Goal: Information Seeking & Learning: Learn about a topic

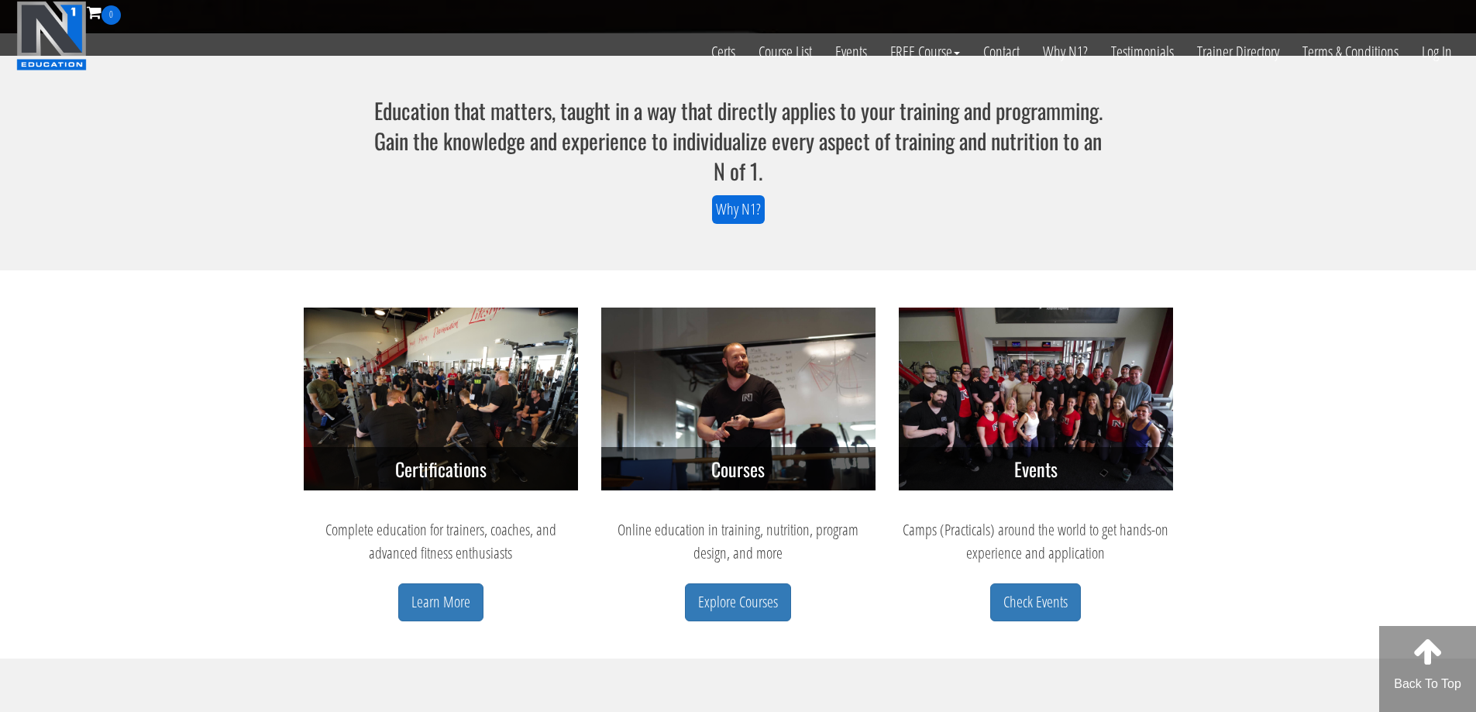
scroll to position [465, 0]
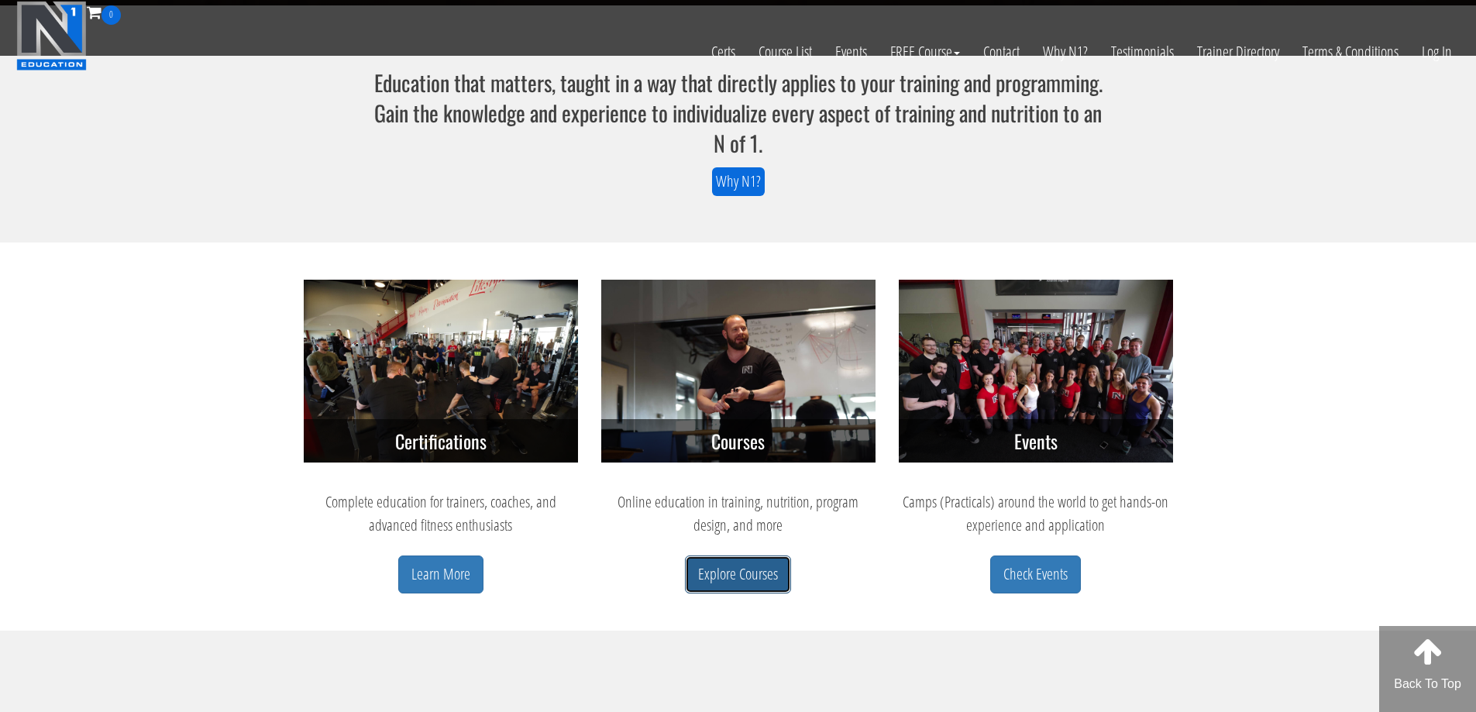
click at [747, 590] on link "Explore Courses" at bounding box center [738, 575] width 106 height 38
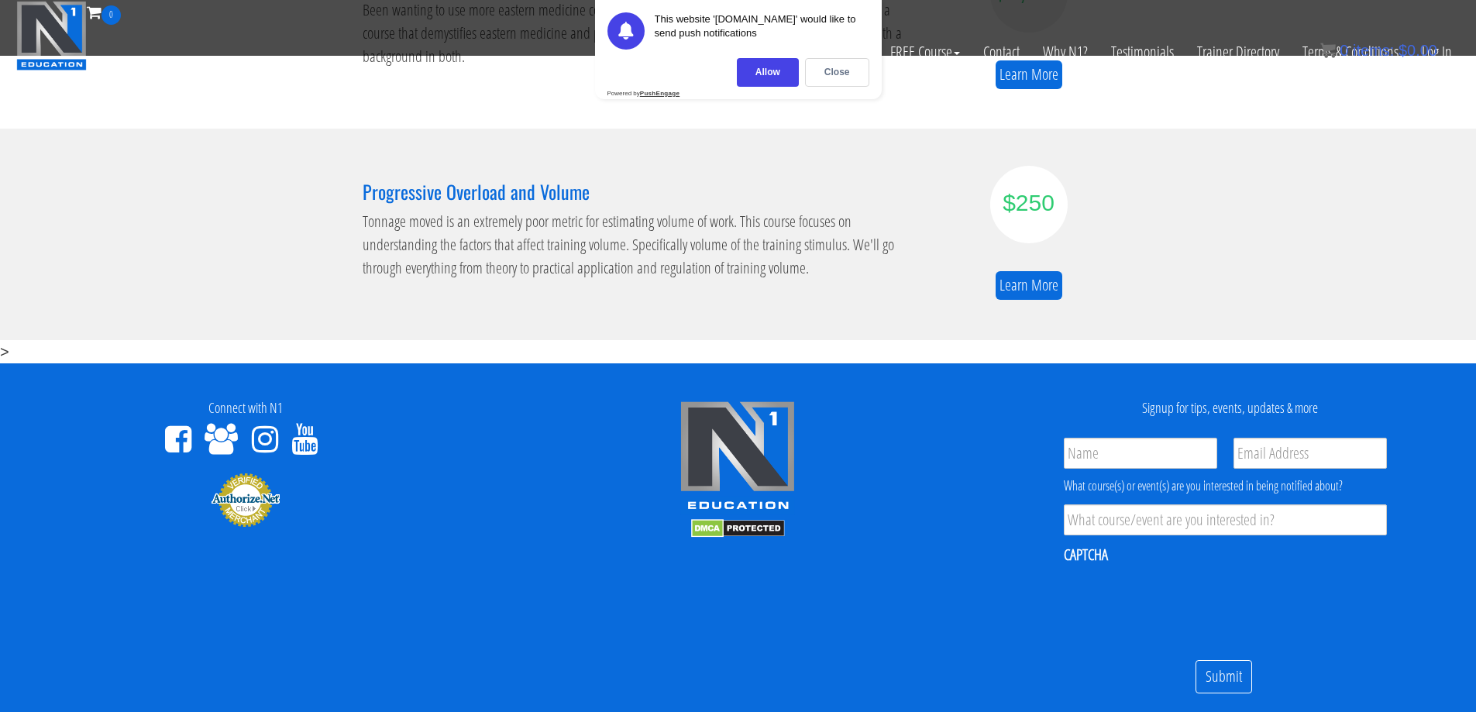
scroll to position [1007, 0]
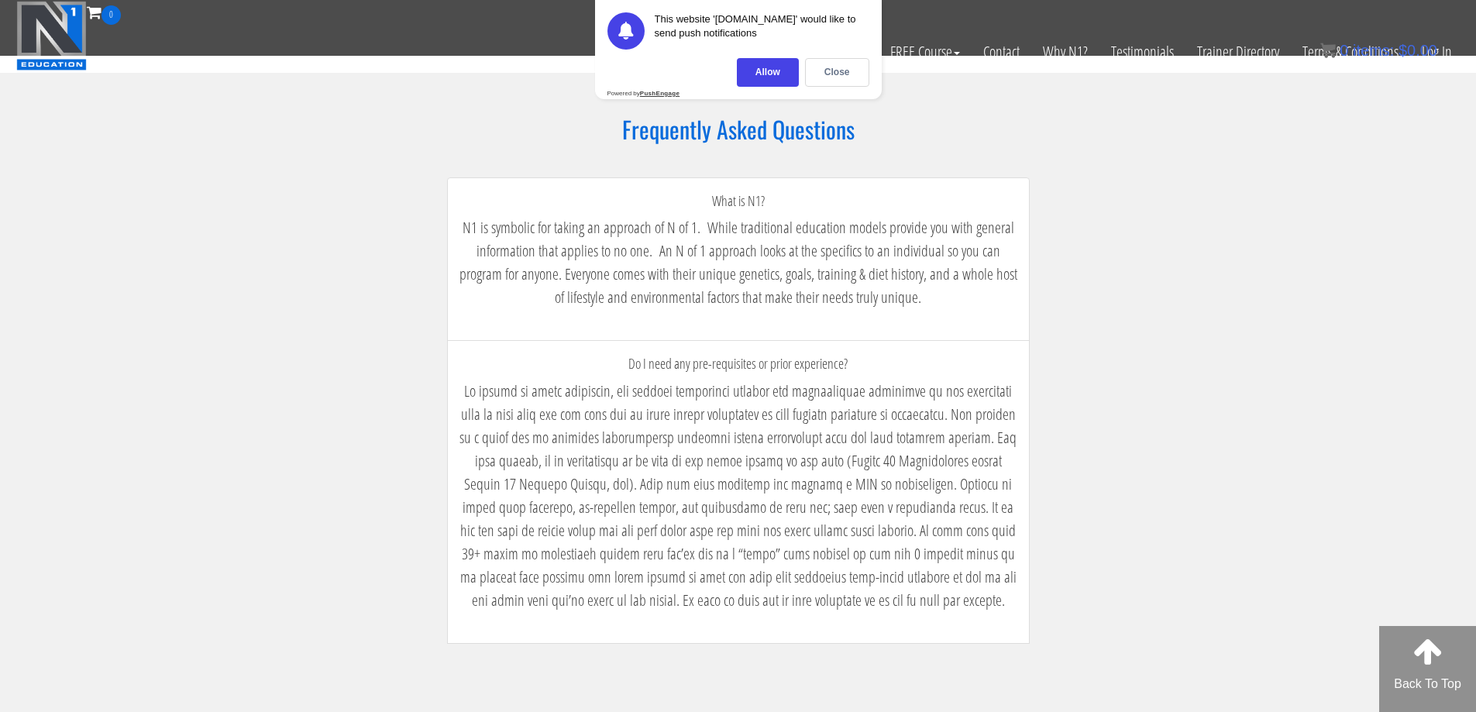
scroll to position [2503, 0]
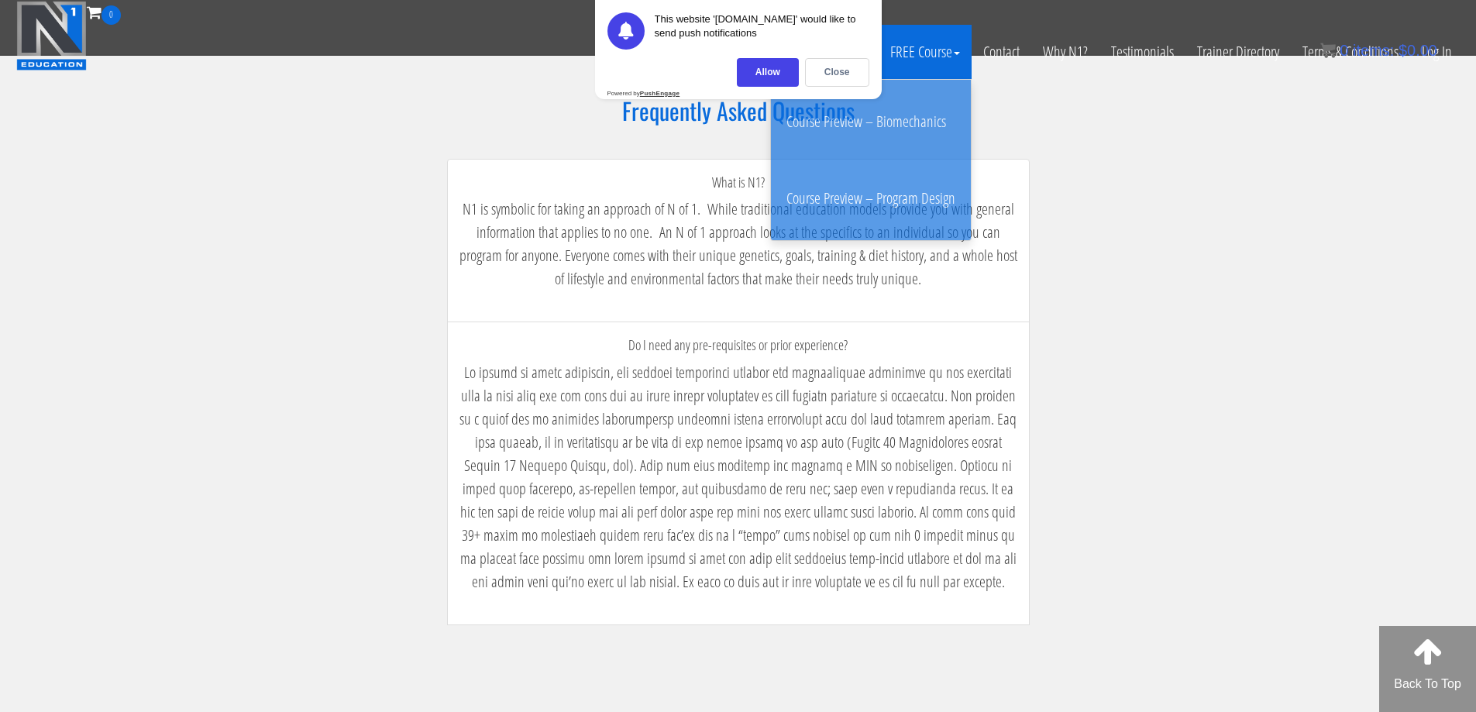
click at [959, 43] on link "FREE Course" at bounding box center [925, 52] width 93 height 54
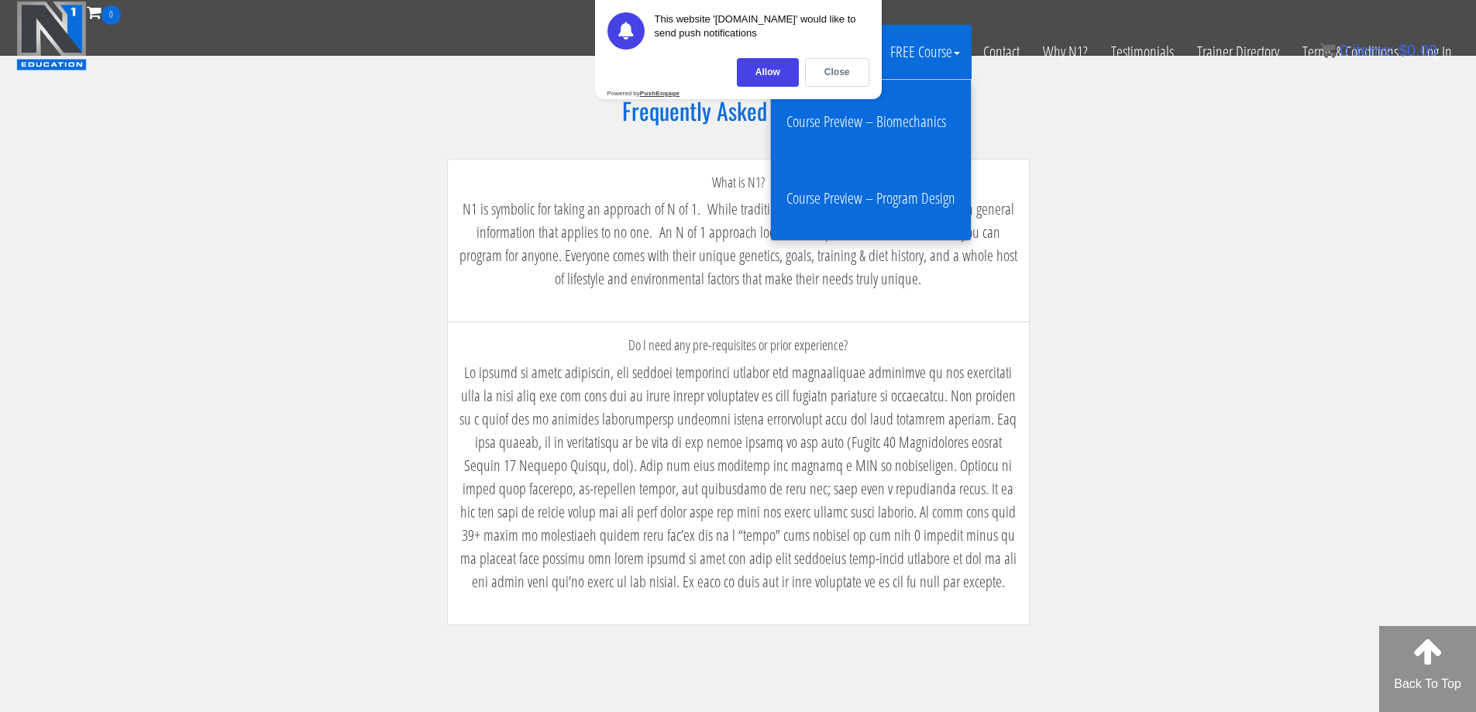
click at [906, 119] on link "Course Preview – Biomechanics" at bounding box center [871, 121] width 192 height 61
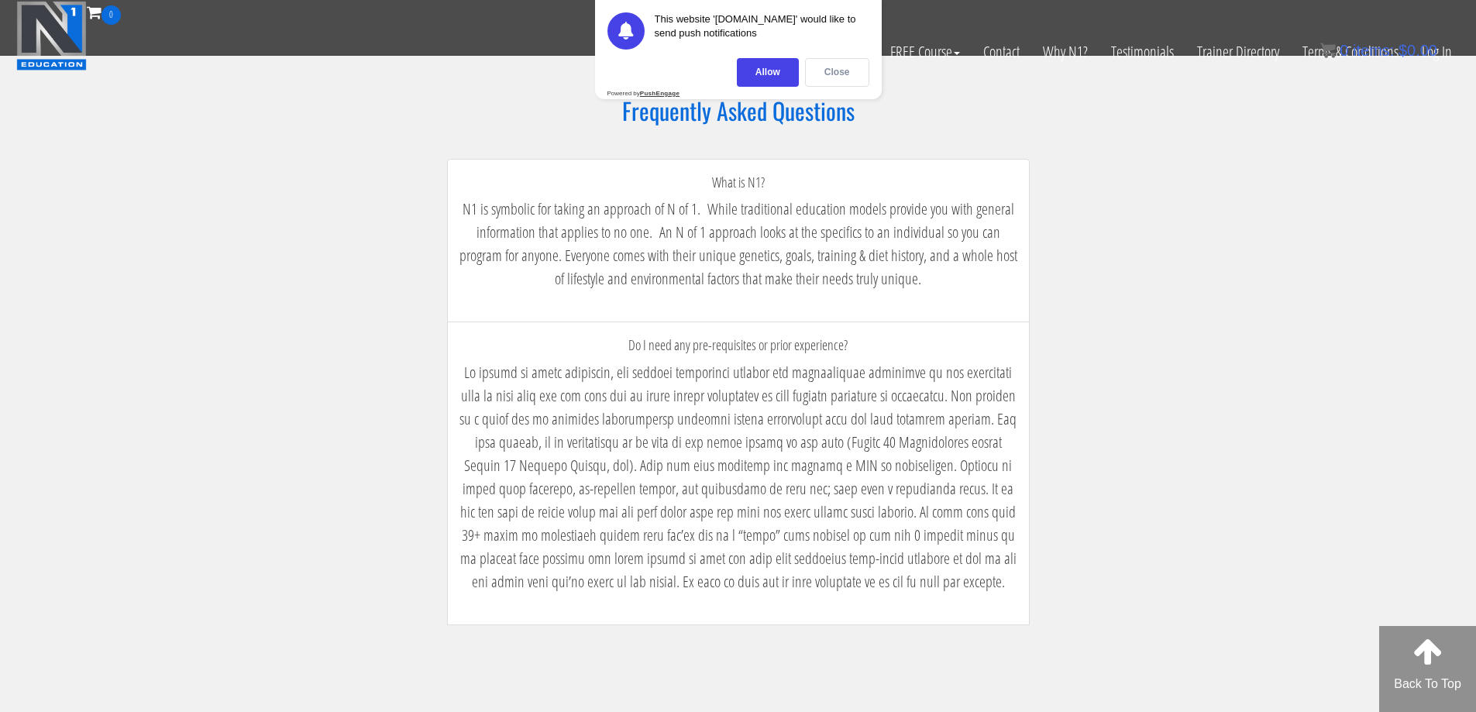
click at [835, 70] on div "Close" at bounding box center [837, 72] width 64 height 29
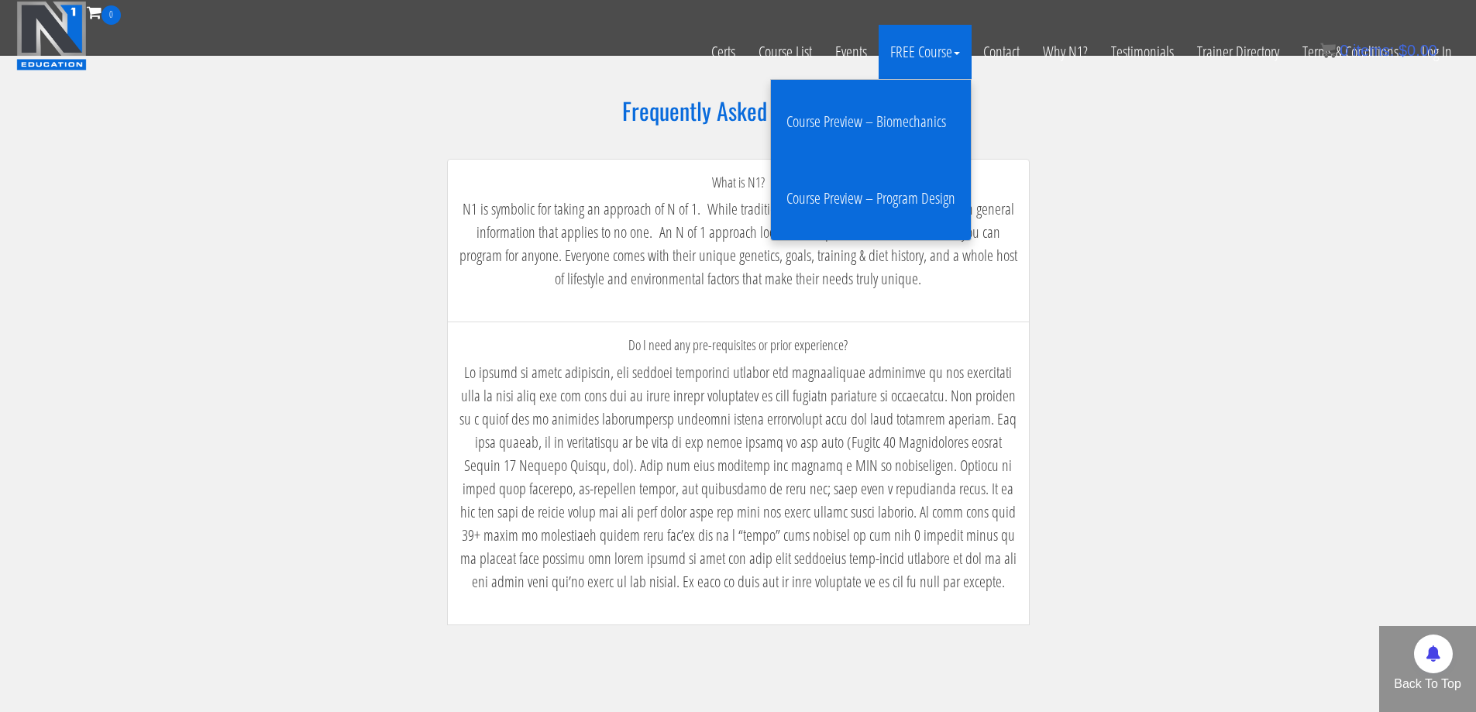
click at [868, 125] on link "Course Preview – Biomechanics" at bounding box center [871, 121] width 192 height 61
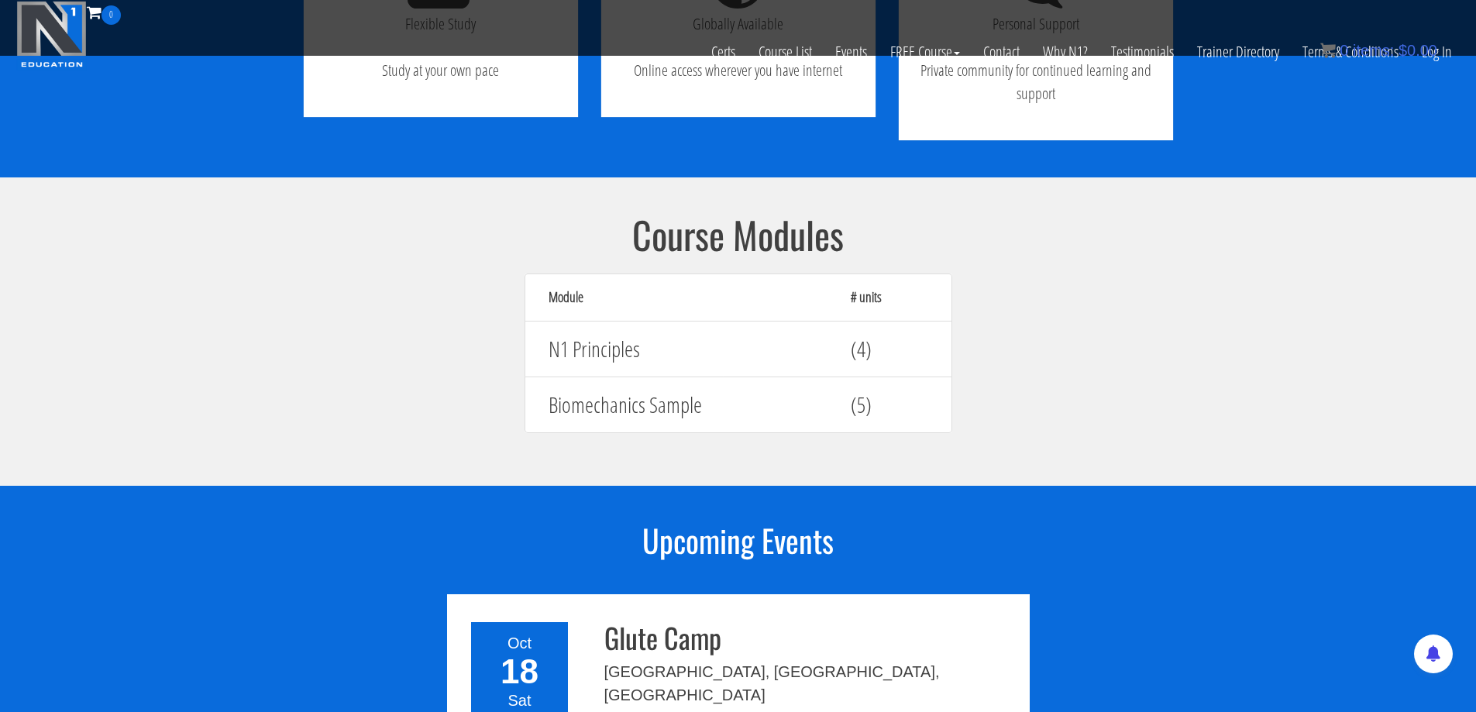
scroll to position [1395, 0]
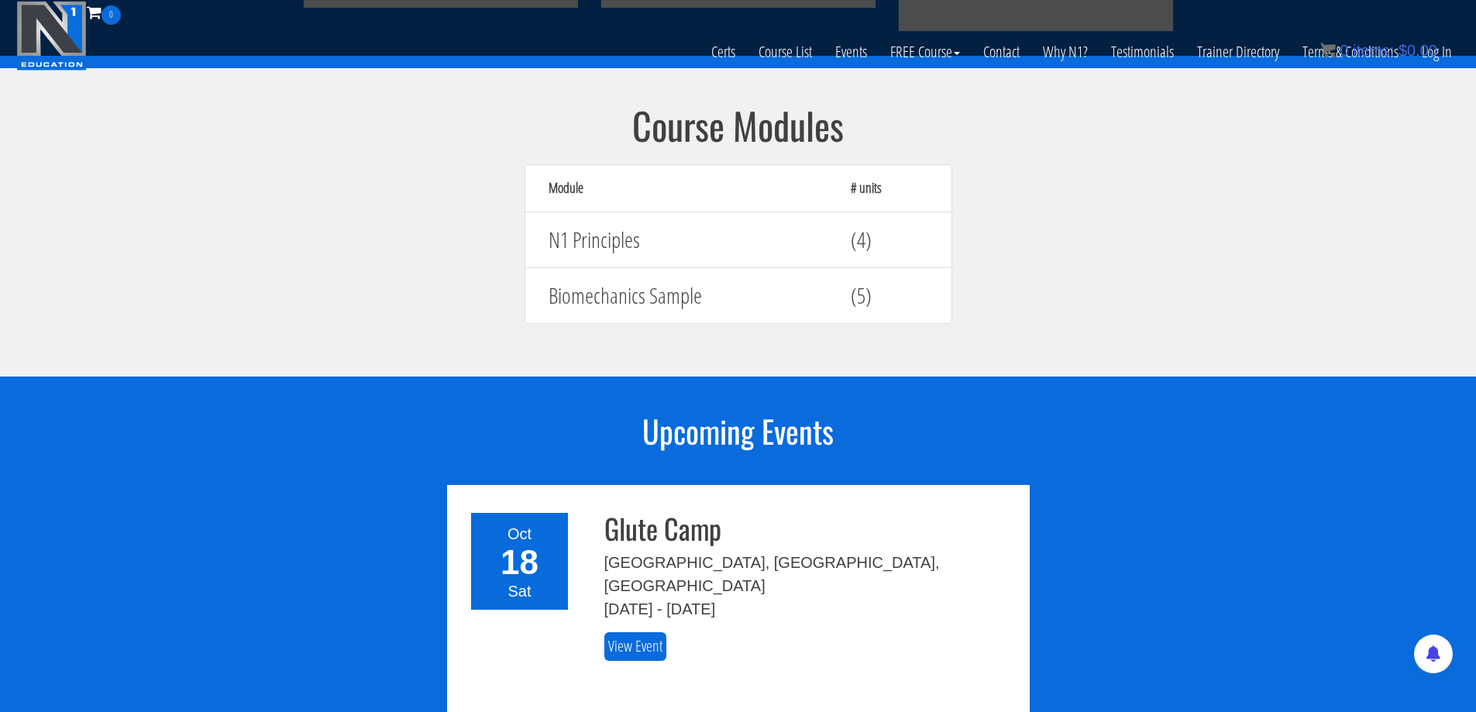
click at [862, 284] on h4 "(5)" at bounding box center [889, 296] width 77 height 24
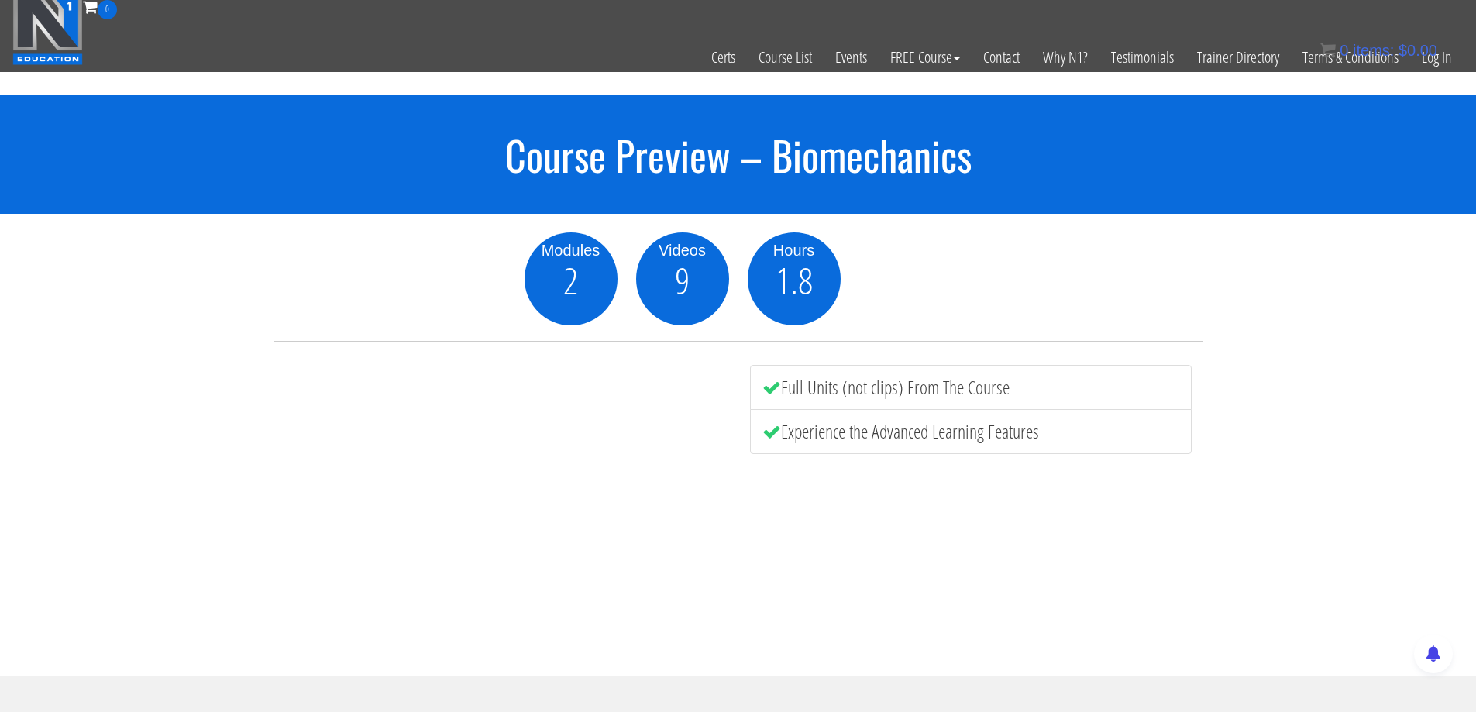
scroll to position [0, 0]
